Goal: Task Accomplishment & Management: Use online tool/utility

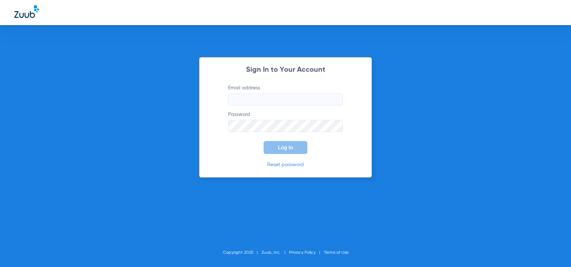
click at [282, 98] on input "Email address" at bounding box center [285, 99] width 115 height 12
drag, startPoint x: 310, startPoint y: 100, endPoint x: 204, endPoint y: 100, distance: 105.5
click at [204, 100] on div "Sign In to Your Account Email address [EMAIL_ADDRESS][DOMAIN_NAME] Password Log…" at bounding box center [285, 117] width 173 height 121
type input "[EMAIL_ADDRESS][DOMAIN_NAME]"
click at [185, 150] on div "Sign In to Your Account Email address [EMAIL_ADDRESS][DOMAIN_NAME] Password Log…" at bounding box center [285, 133] width 571 height 267
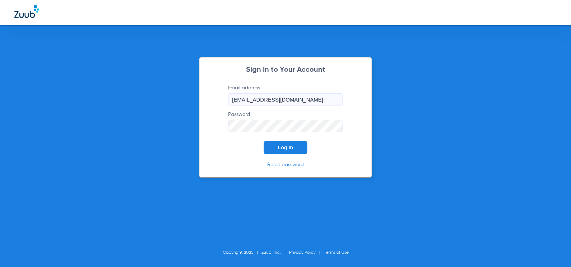
click at [277, 151] on button "Log In" at bounding box center [286, 147] width 44 height 13
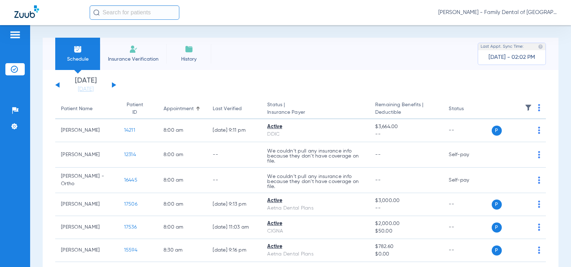
click at [114, 85] on button at bounding box center [114, 84] width 4 height 5
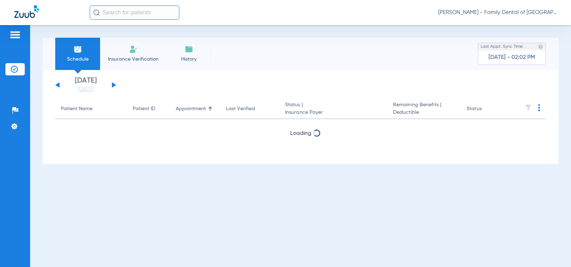
click at [114, 85] on button at bounding box center [114, 84] width 4 height 5
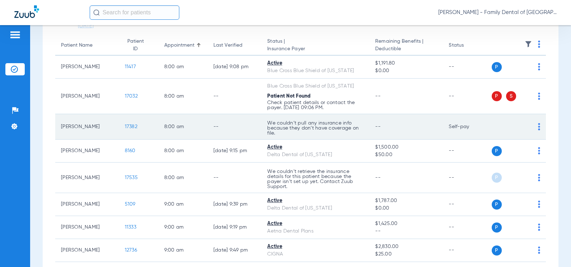
scroll to position [72, 0]
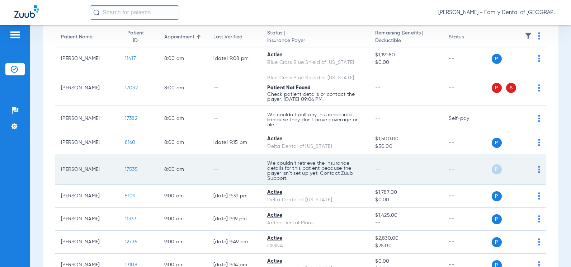
click at [538, 169] on img at bounding box center [539, 169] width 2 height 7
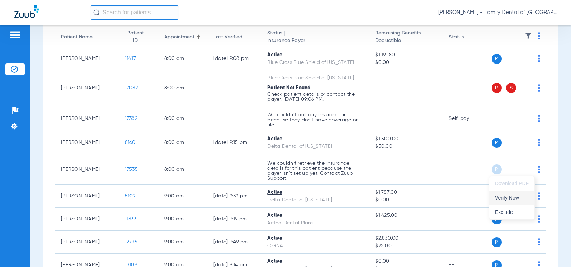
click at [524, 202] on button "Verify Now" at bounding box center [512, 198] width 45 height 14
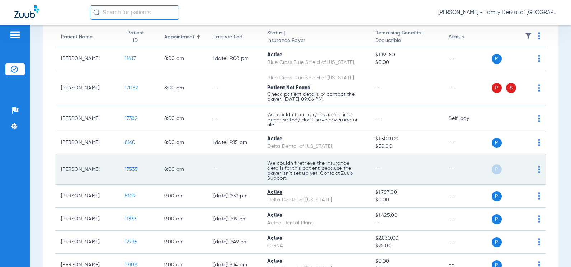
click at [538, 168] on img at bounding box center [539, 169] width 2 height 7
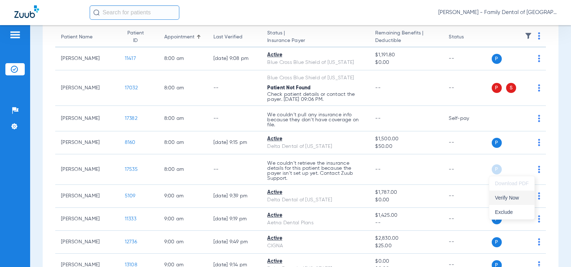
click at [518, 195] on span "Verify Now" at bounding box center [512, 197] width 34 height 5
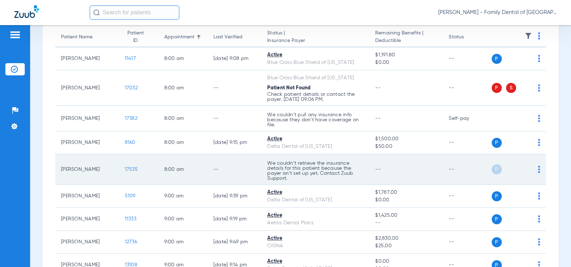
click at [531, 168] on div "P S" at bounding box center [516, 169] width 49 height 10
click at [538, 168] on img at bounding box center [539, 169] width 2 height 7
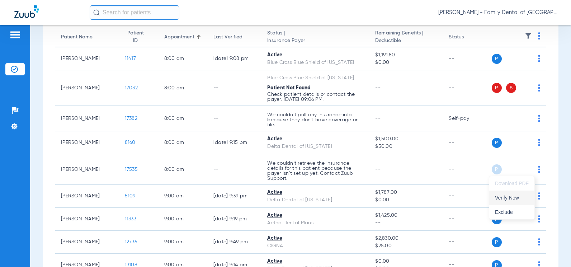
click at [508, 197] on span "Verify Now" at bounding box center [512, 197] width 34 height 5
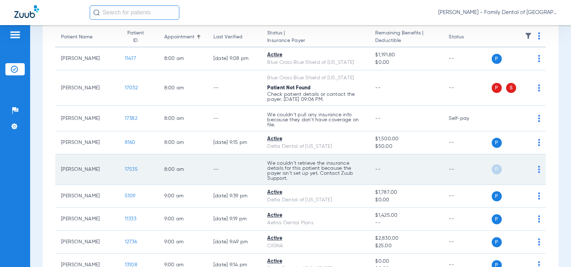
scroll to position [108, 0]
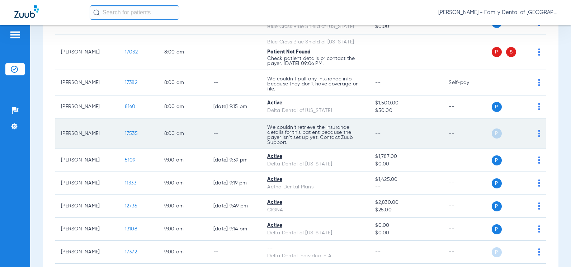
click at [538, 133] on img at bounding box center [539, 133] width 2 height 7
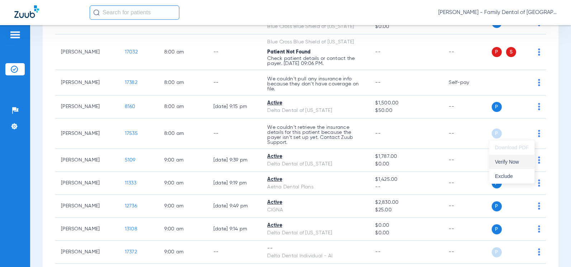
click at [506, 162] on span "Verify Now" at bounding box center [512, 161] width 34 height 5
